Goal: Find specific page/section: Find specific page/section

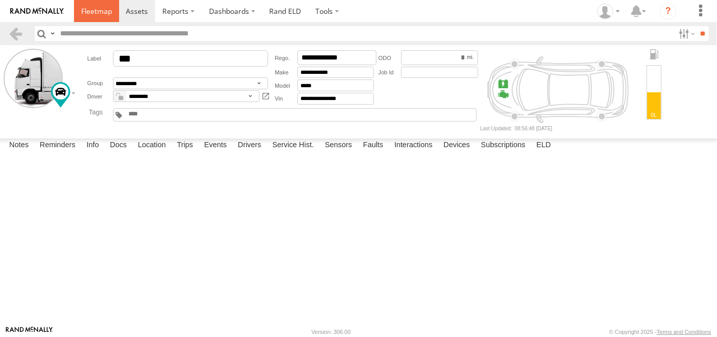
click at [99, 15] on span at bounding box center [96, 11] width 31 height 10
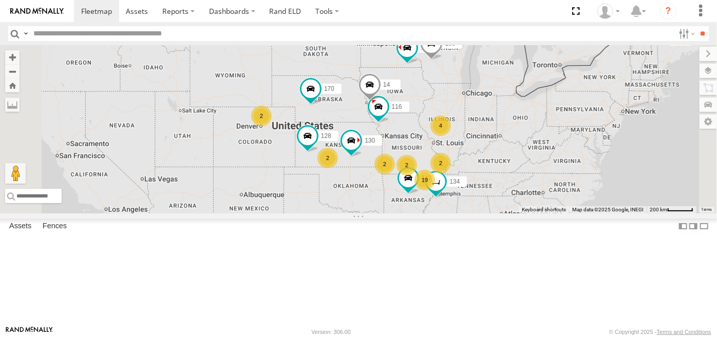
click at [0, 0] on span at bounding box center [0, 0] width 0 height 0
click at [292, 12] on link "Rand ELD" at bounding box center [285, 11] width 46 height 22
